Goal: Task Accomplishment & Management: Use online tool/utility

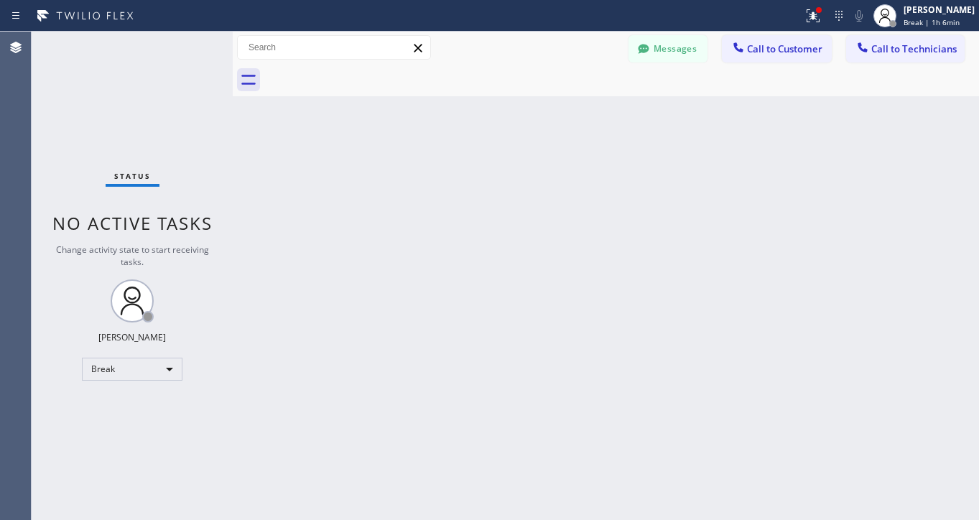
click at [167, 350] on div "Status No active tasks Change activity state to start receiving tasks. Lyra Lau…" at bounding box center [132, 276] width 201 height 488
click at [155, 367] on div "Break" at bounding box center [132, 369] width 101 height 23
click at [115, 402] on li "Available" at bounding box center [132, 407] width 98 height 17
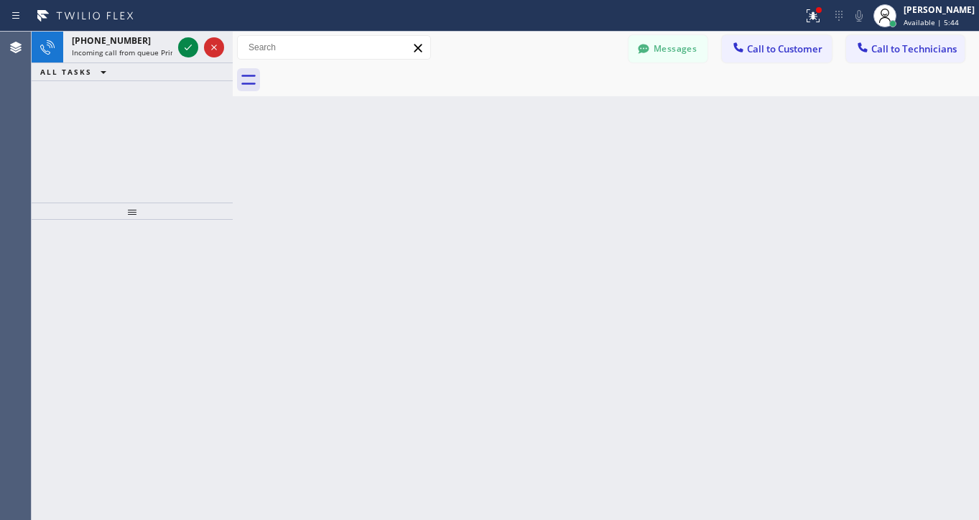
drag, startPoint x: 369, startPoint y: 10, endPoint x: 317, endPoint y: 18, distance: 53.0
click at [369, 10] on div at bounding box center [401, 15] width 791 height 23
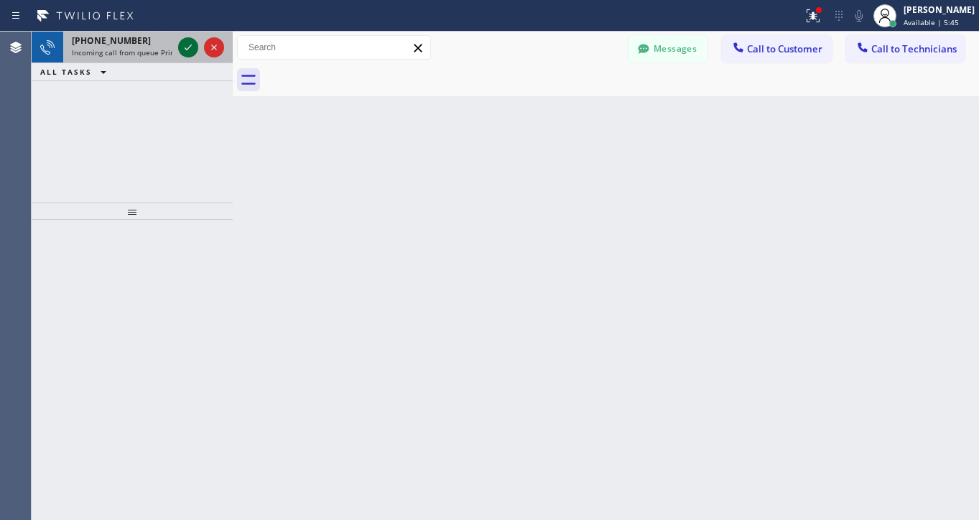
click at [180, 41] on icon at bounding box center [188, 47] width 17 height 17
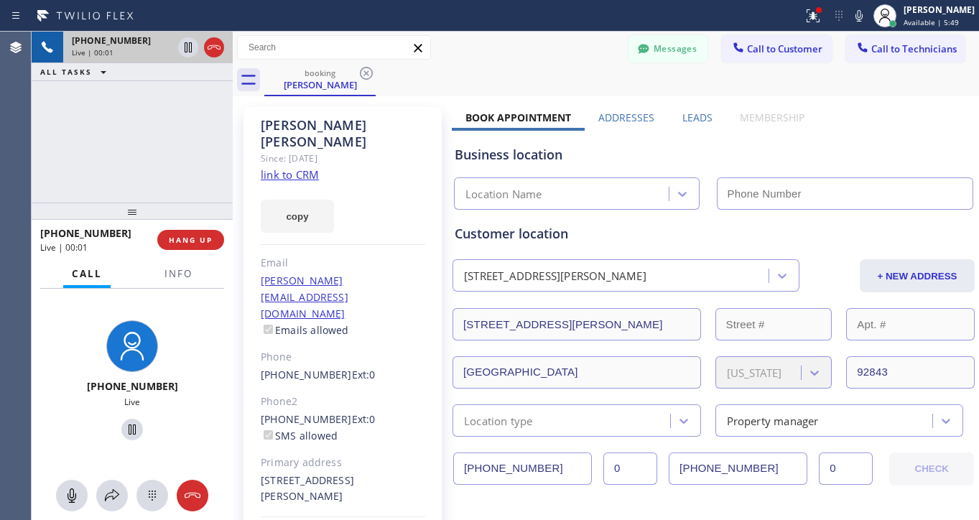
type input "[PHONE_NUMBER]"
click at [297, 167] on link "link to CRM" at bounding box center [290, 174] width 58 height 14
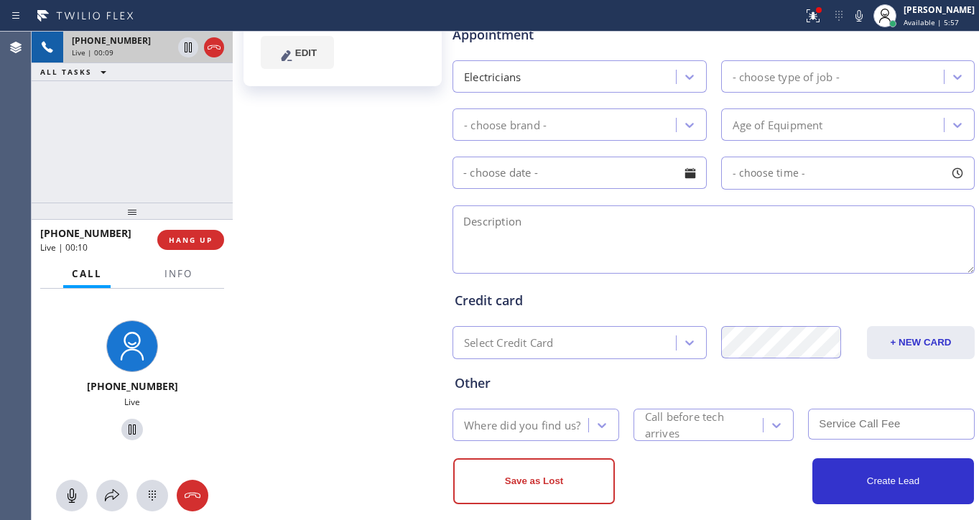
scroll to position [503, 0]
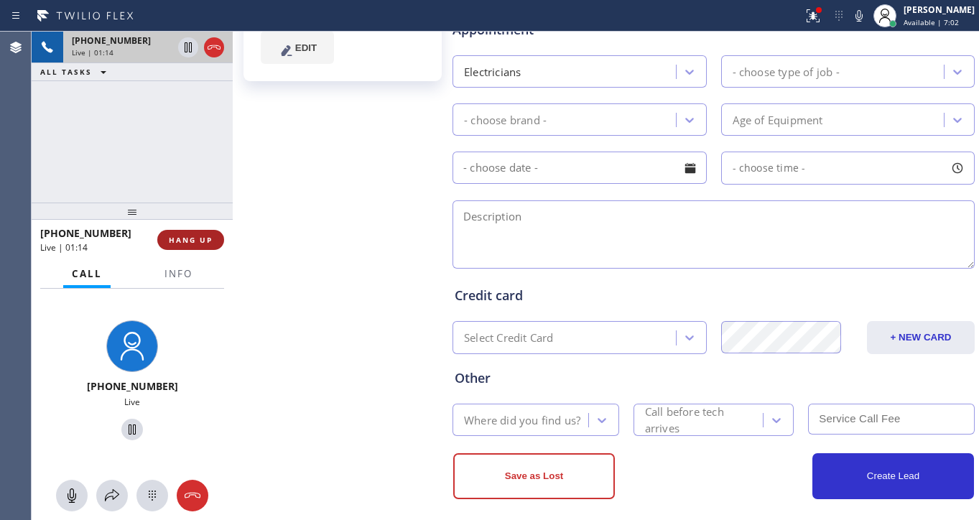
click at [183, 241] on span "HANG UP" at bounding box center [191, 240] width 44 height 10
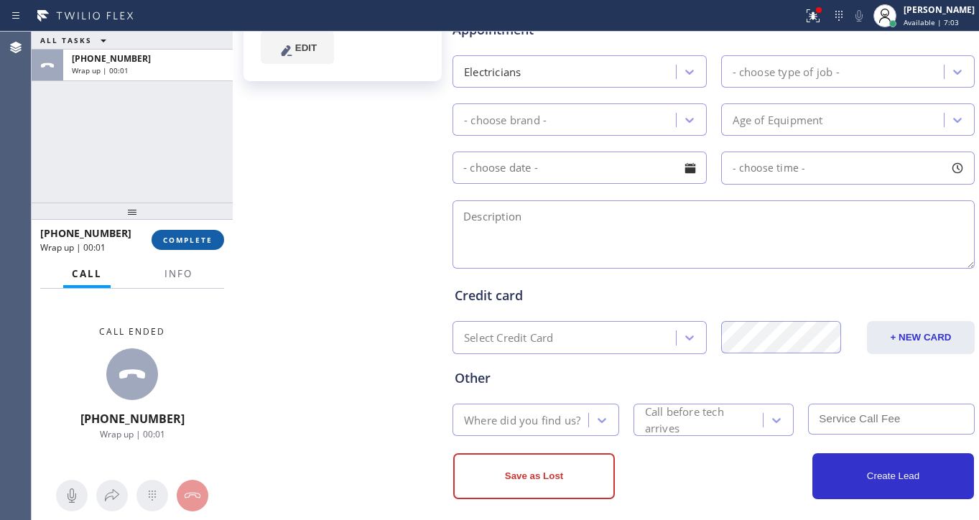
click at [187, 239] on span "COMPLETE" at bounding box center [188, 240] width 50 height 10
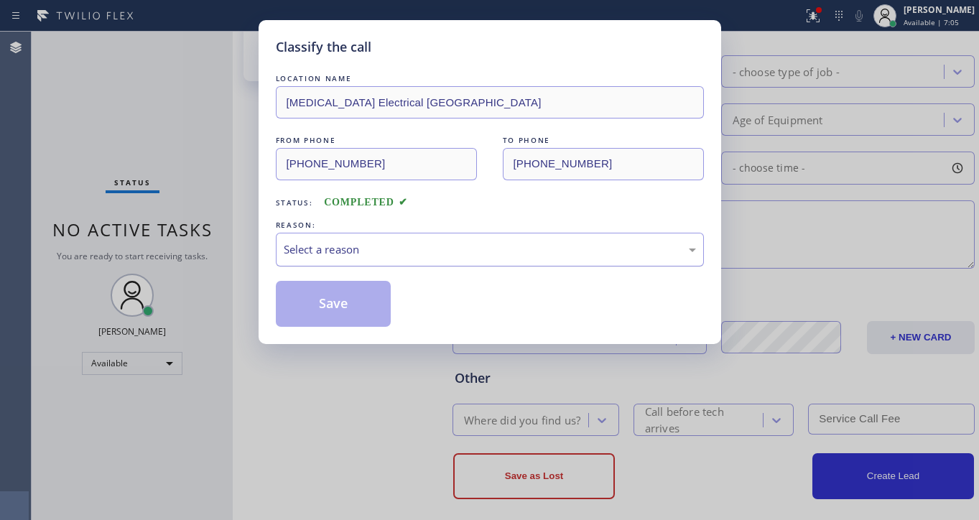
click at [399, 244] on div "Select a reason" at bounding box center [490, 249] width 412 height 17
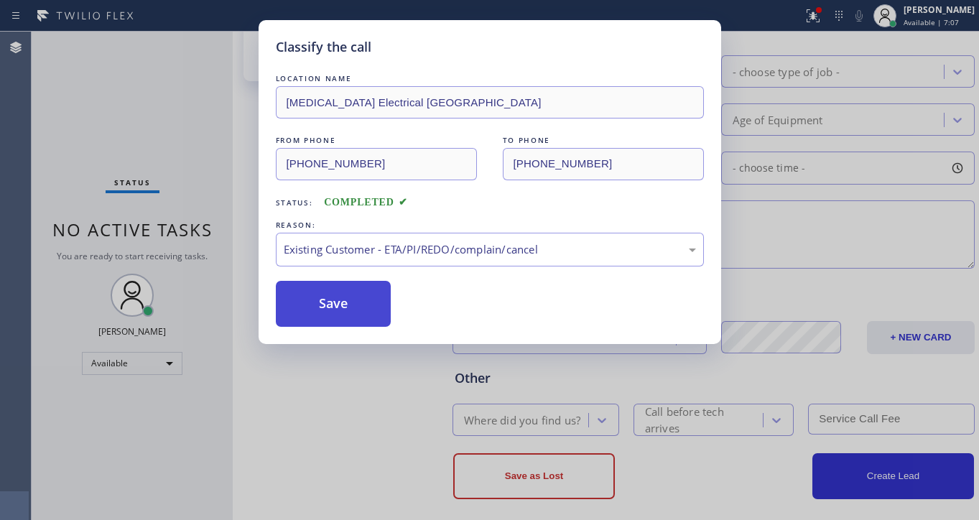
click at [358, 315] on button "Save" at bounding box center [334, 304] width 116 height 46
